Goal: Find specific page/section: Find specific page/section

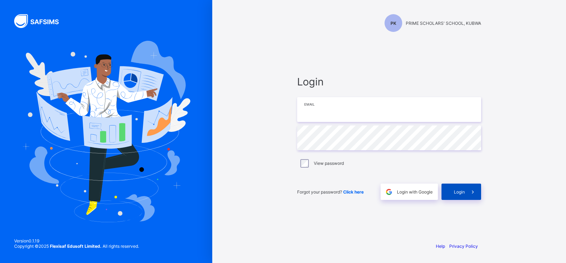
type input "**********"
click at [452, 192] on span "Login" at bounding box center [459, 191] width 11 height 5
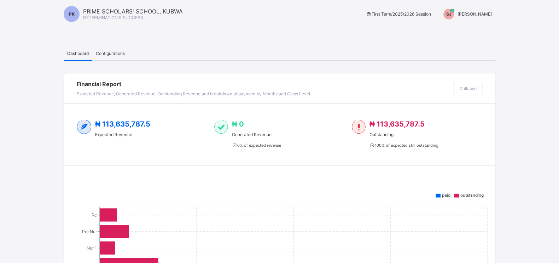
click at [479, 11] on span "[PERSON_NAME]" at bounding box center [475, 13] width 34 height 5
click at [475, 20] on span "Switch to Admin View" at bounding box center [469, 16] width 54 height 7
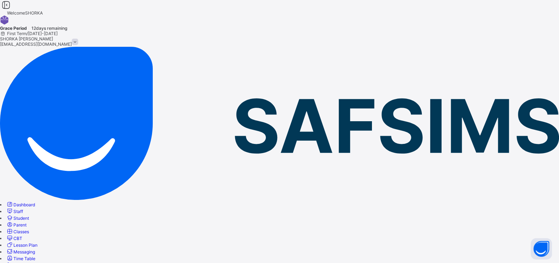
click at [29, 229] on span "Classes" at bounding box center [21, 231] width 16 height 5
click at [29, 215] on span "Student" at bounding box center [21, 217] width 16 height 5
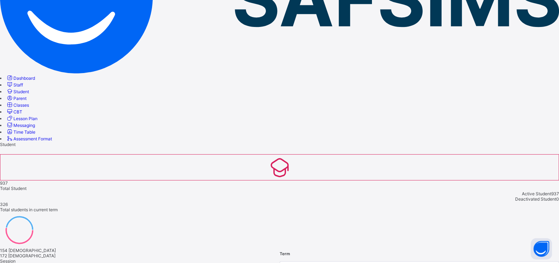
scroll to position [88, 0]
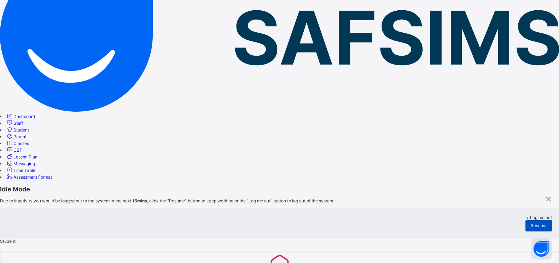
click at [526, 220] on div "Resume" at bounding box center [539, 225] width 27 height 11
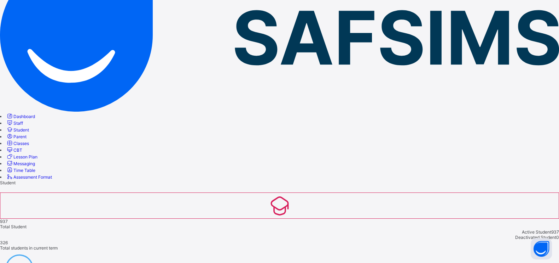
scroll to position [0, 0]
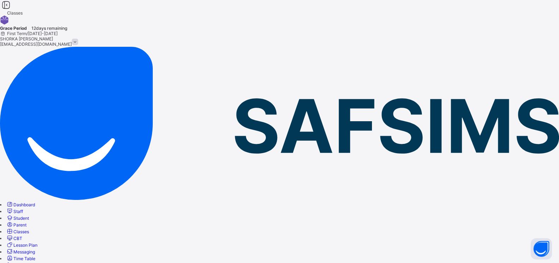
click at [78, 39] on span at bounding box center [75, 42] width 6 height 6
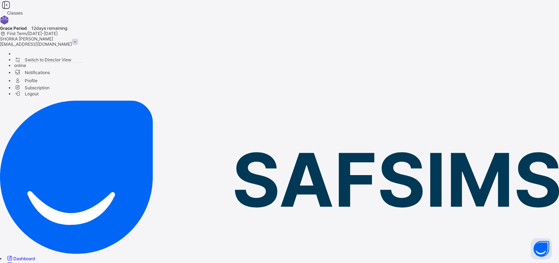
click at [39, 95] on span "Logout" at bounding box center [26, 93] width 24 height 7
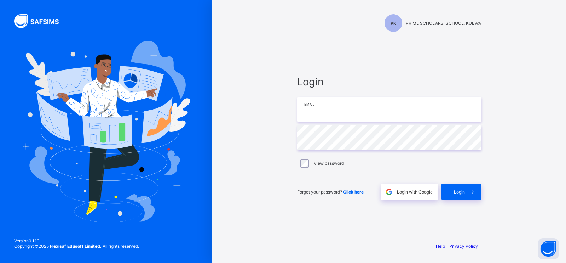
type input "**********"
click at [462, 195] on div "Login" at bounding box center [462, 191] width 40 height 16
